Goal: Check status: Check status

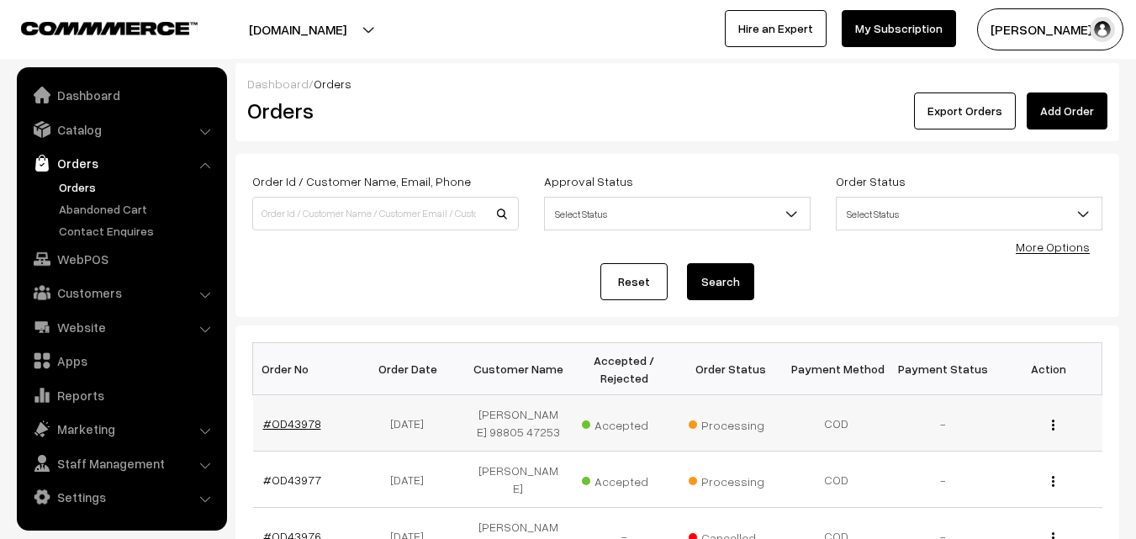
click at [291, 431] on link "#OD43978" at bounding box center [292, 423] width 58 height 14
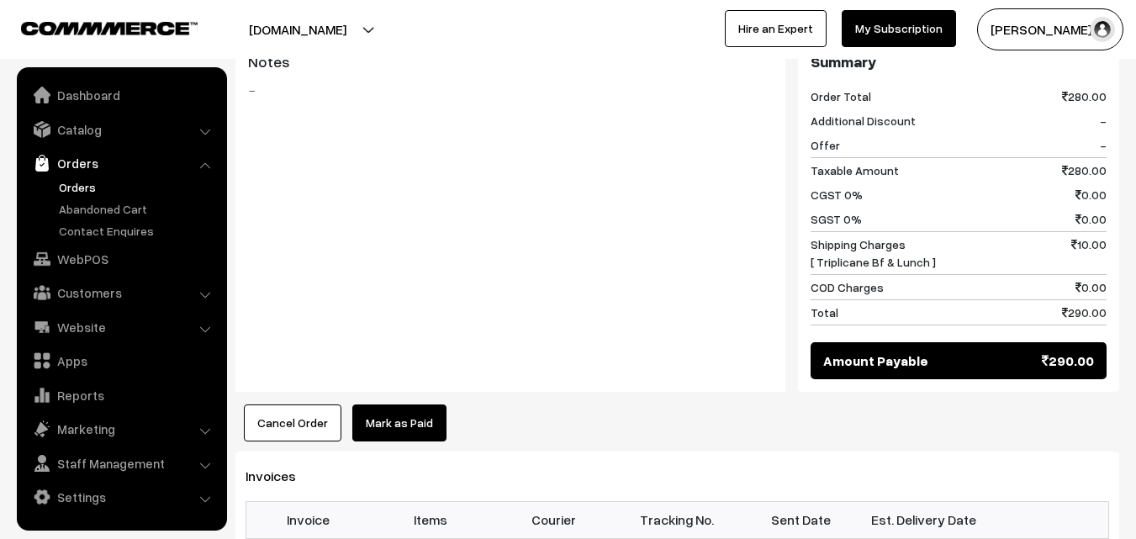
scroll to position [1009, 0]
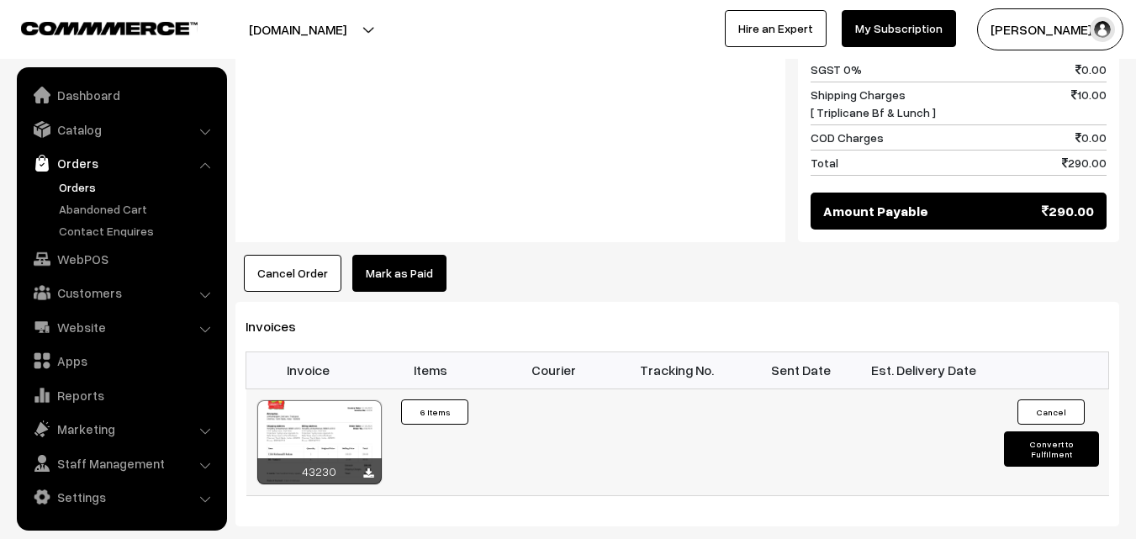
click at [337, 400] on div at bounding box center [319, 442] width 124 height 84
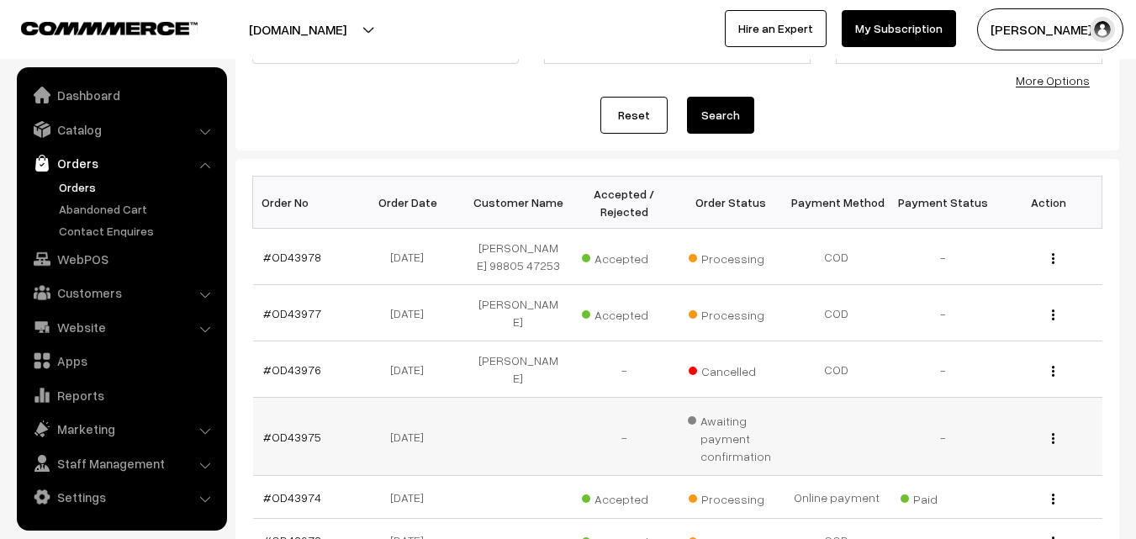
scroll to position [168, 0]
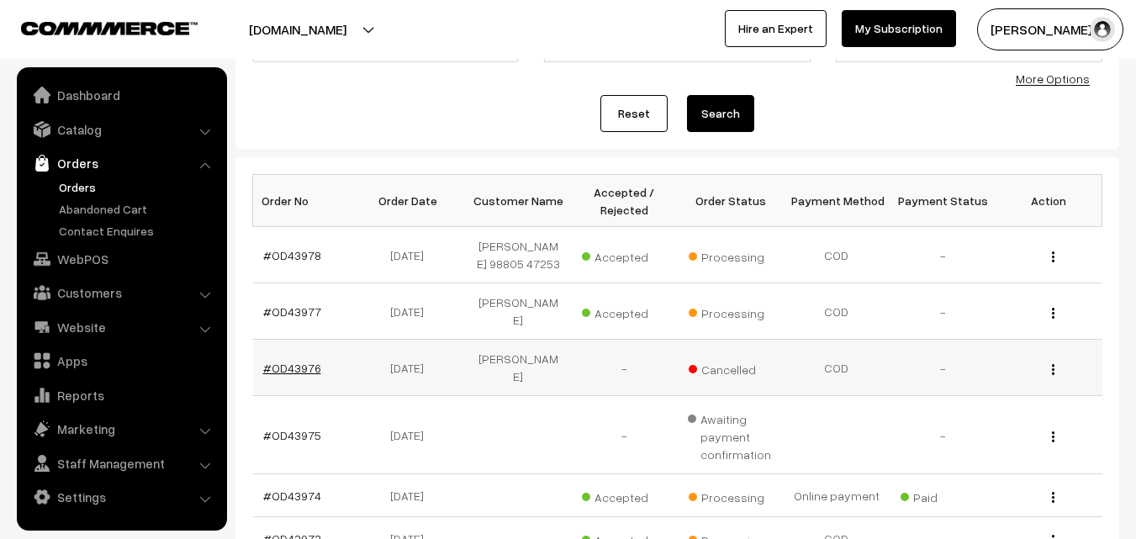
click at [302, 375] on link "#OD43976" at bounding box center [292, 368] width 58 height 14
click at [300, 319] on link "#OD43977" at bounding box center [292, 311] width 58 height 14
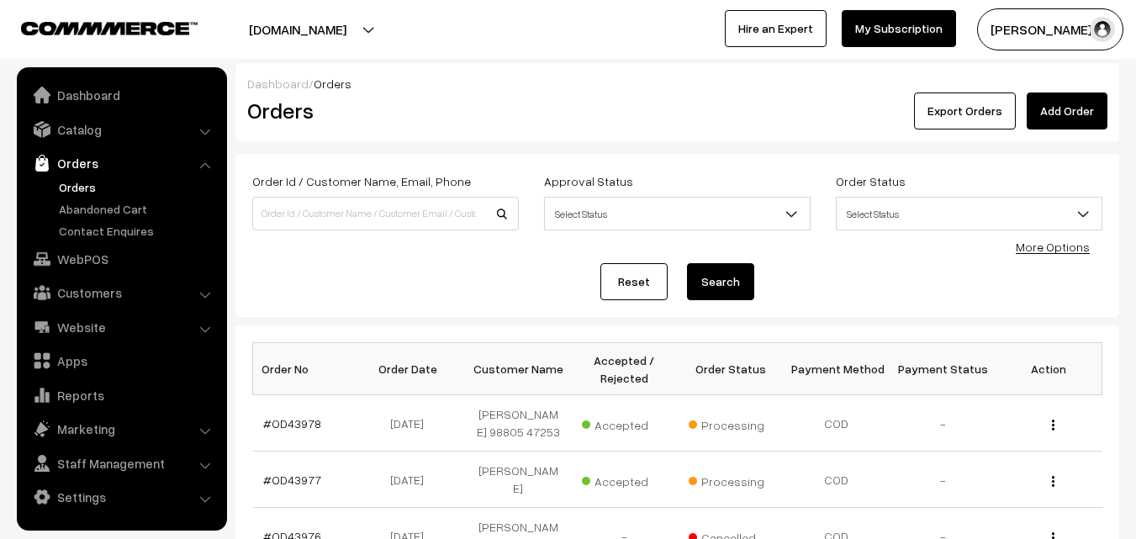
scroll to position [168, 0]
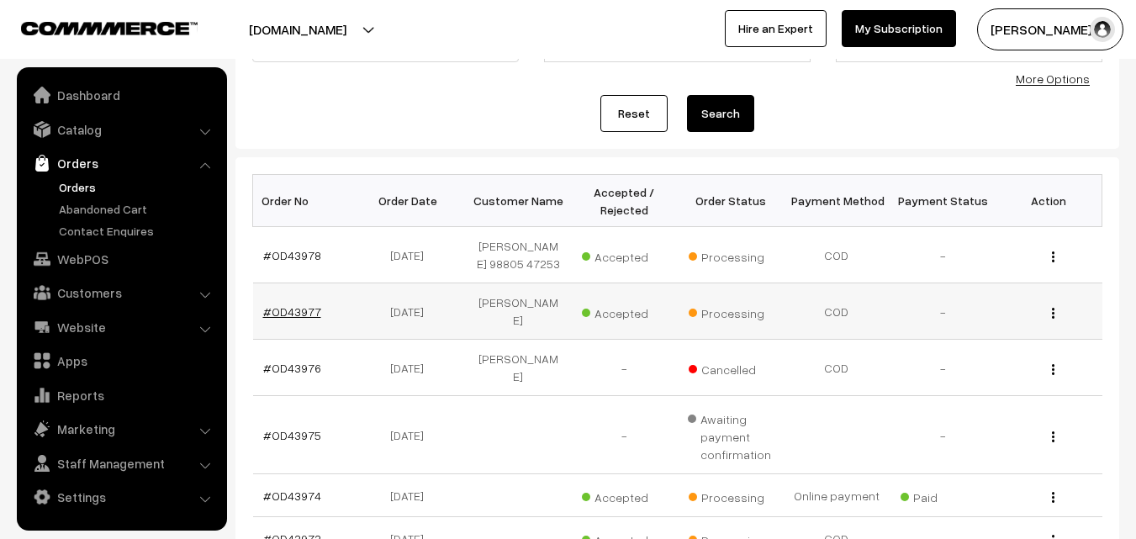
click at [305, 319] on link "#OD43977" at bounding box center [292, 311] width 58 height 14
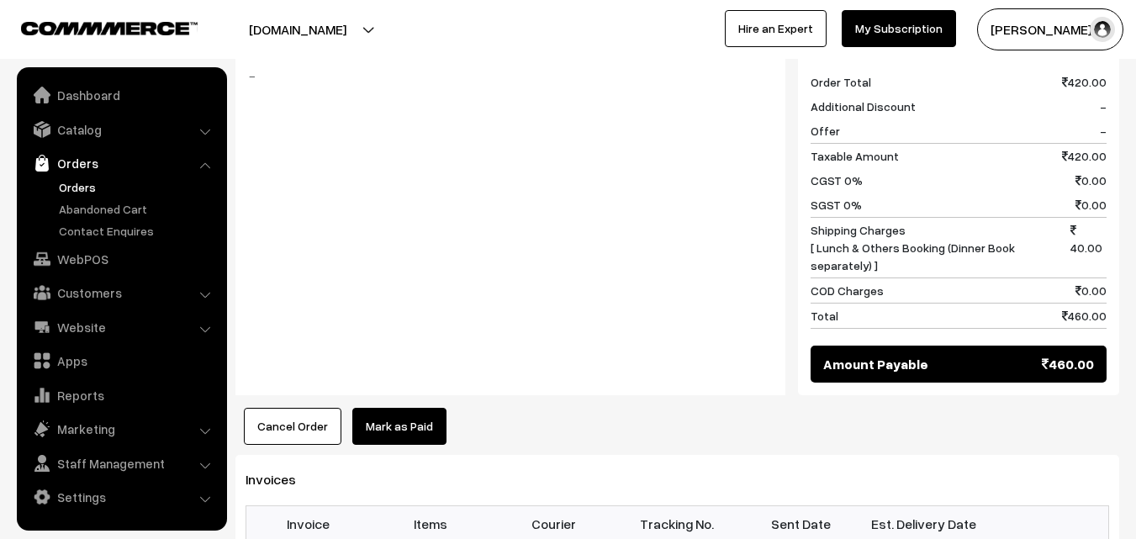
scroll to position [925, 0]
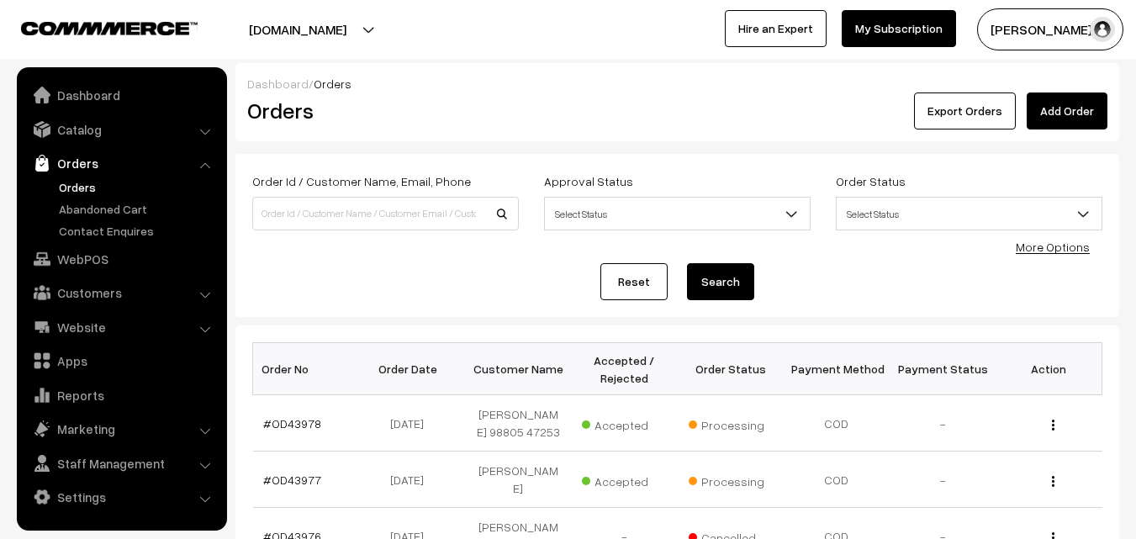
scroll to position [168, 0]
